Goal: Find specific page/section: Find specific page/section

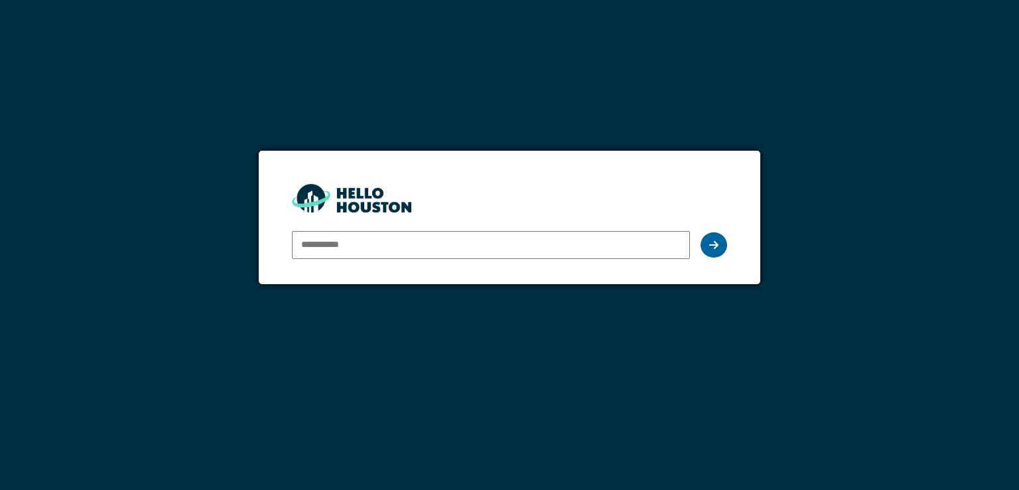
type input "**********"
click at [711, 242] on icon at bounding box center [713, 245] width 9 height 11
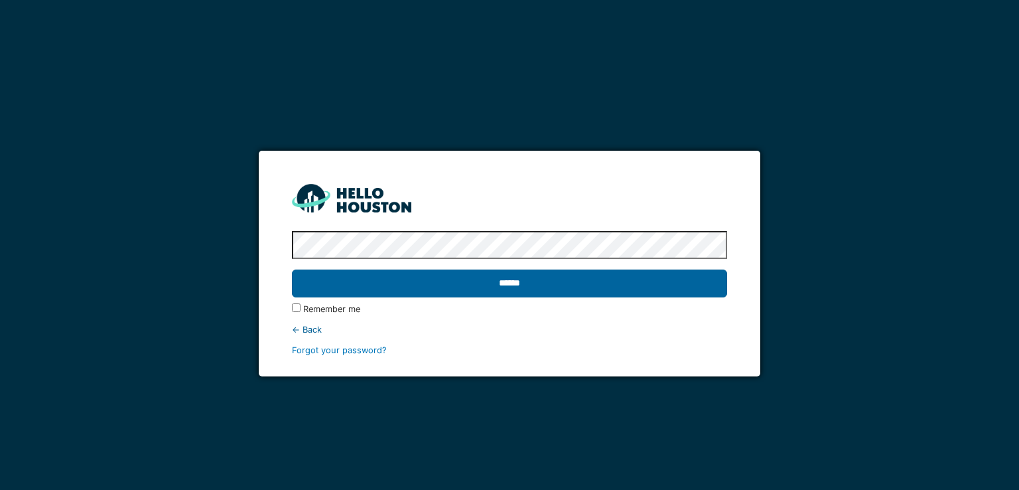
click at [503, 284] on input "******" at bounding box center [509, 283] width 435 height 28
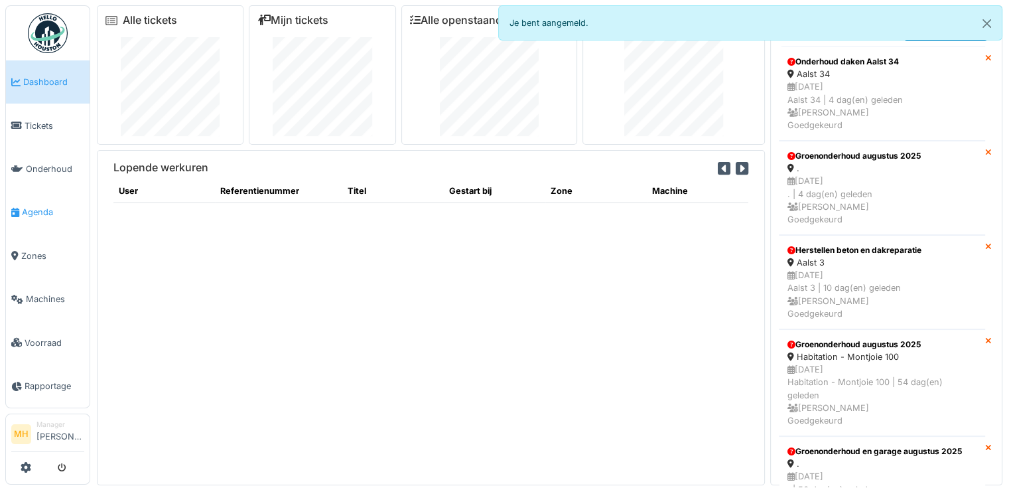
click at [42, 208] on span "Agenda" at bounding box center [53, 212] width 62 height 13
